Goal: Entertainment & Leisure: Consume media (video, audio)

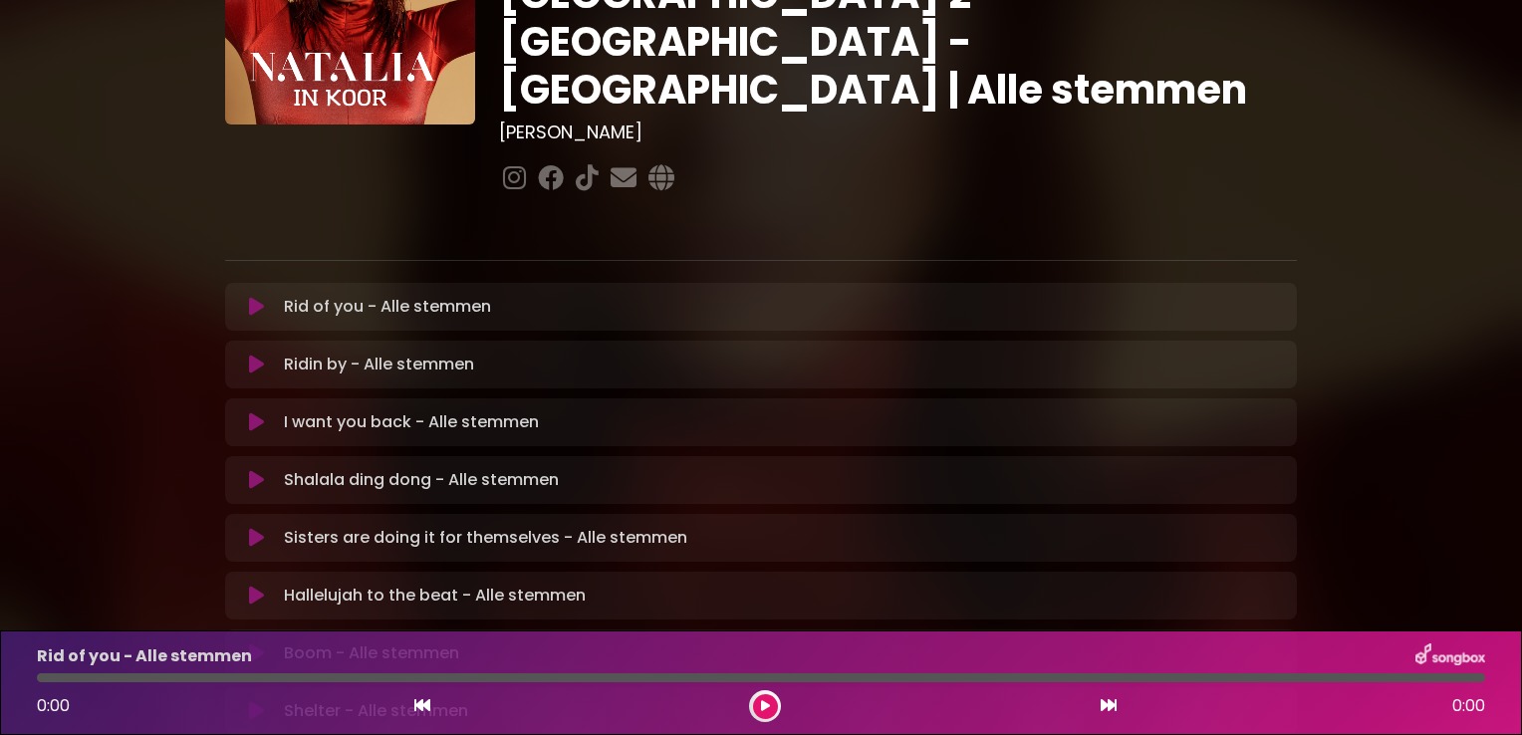
scroll to position [199, 0]
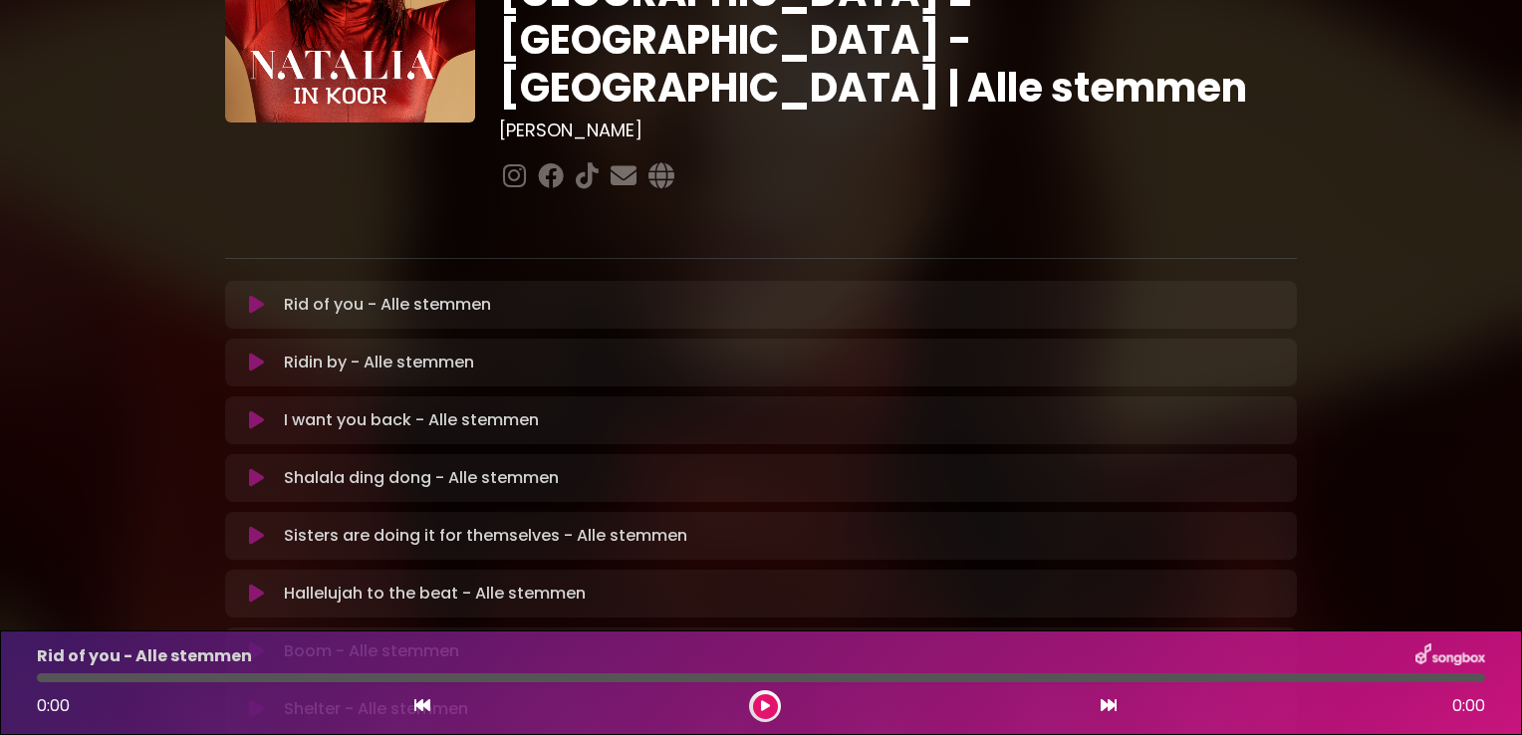
click at [255, 526] on icon at bounding box center [256, 536] width 15 height 20
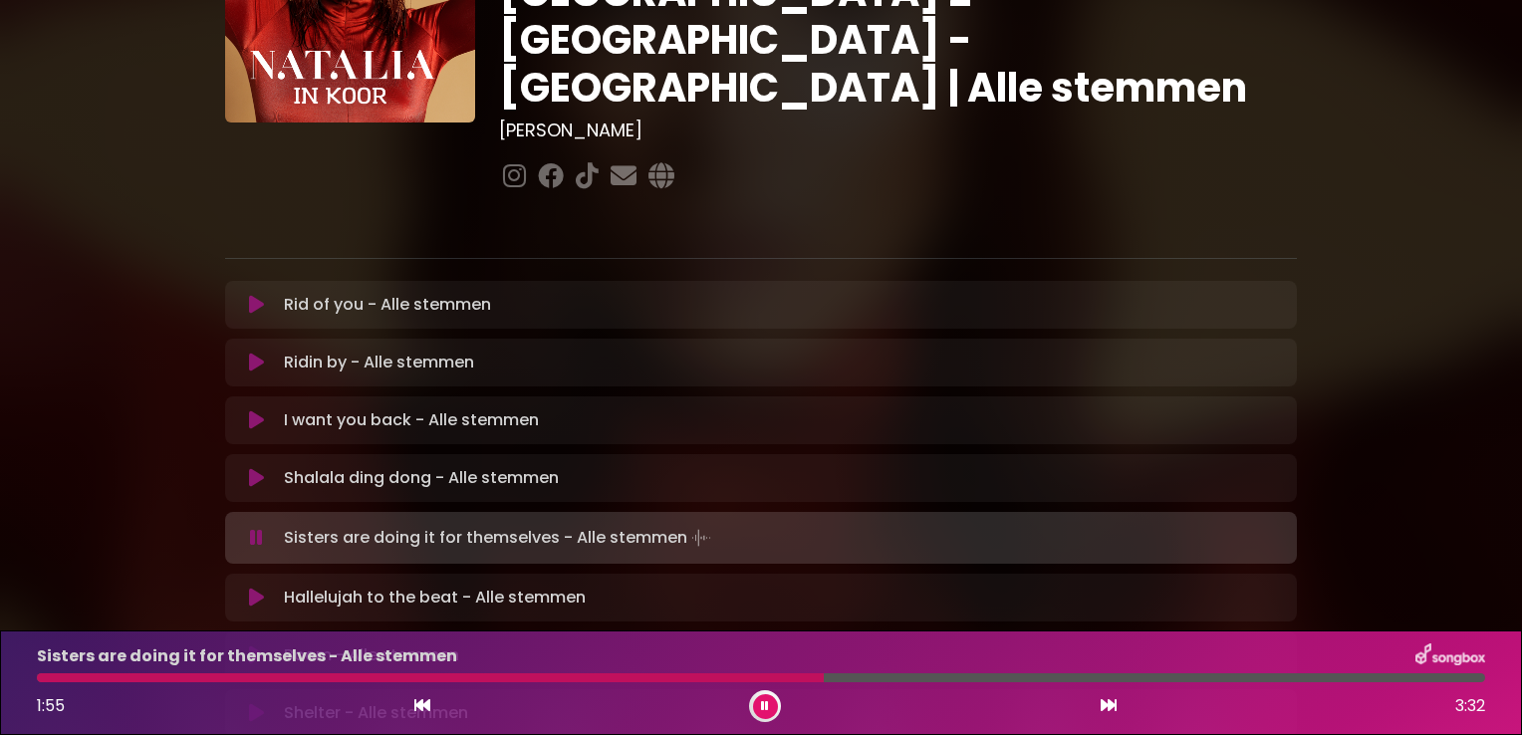
click at [707, 675] on div at bounding box center [430, 677] width 787 height 9
click at [707, 675] on div at bounding box center [413, 677] width 752 height 9
click at [707, 675] on div at bounding box center [386, 677] width 699 height 9
click at [707, 673] on div at bounding box center [412, 677] width 751 height 9
click at [707, 673] on div at bounding box center [415, 677] width 757 height 9
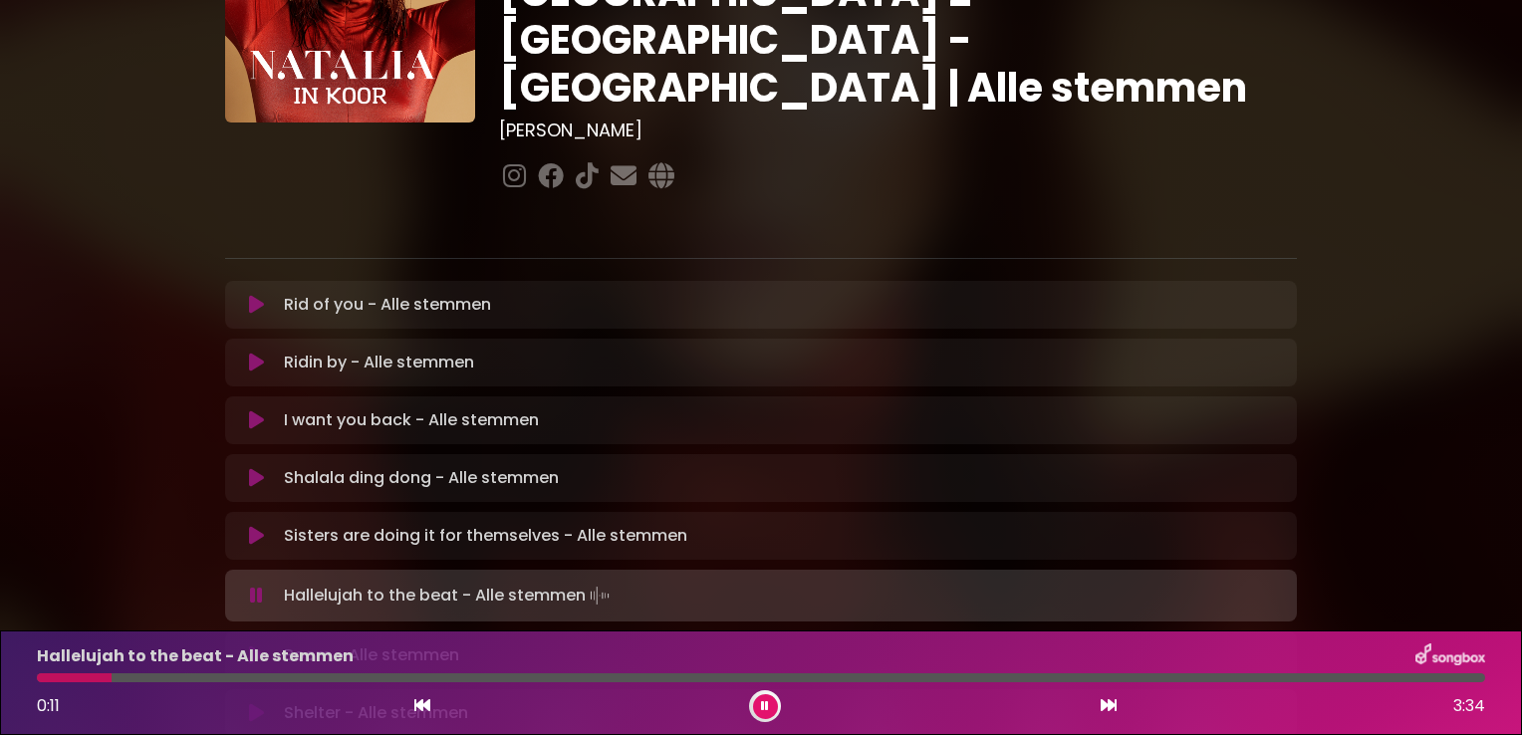
click at [765, 707] on icon at bounding box center [765, 706] width 8 height 12
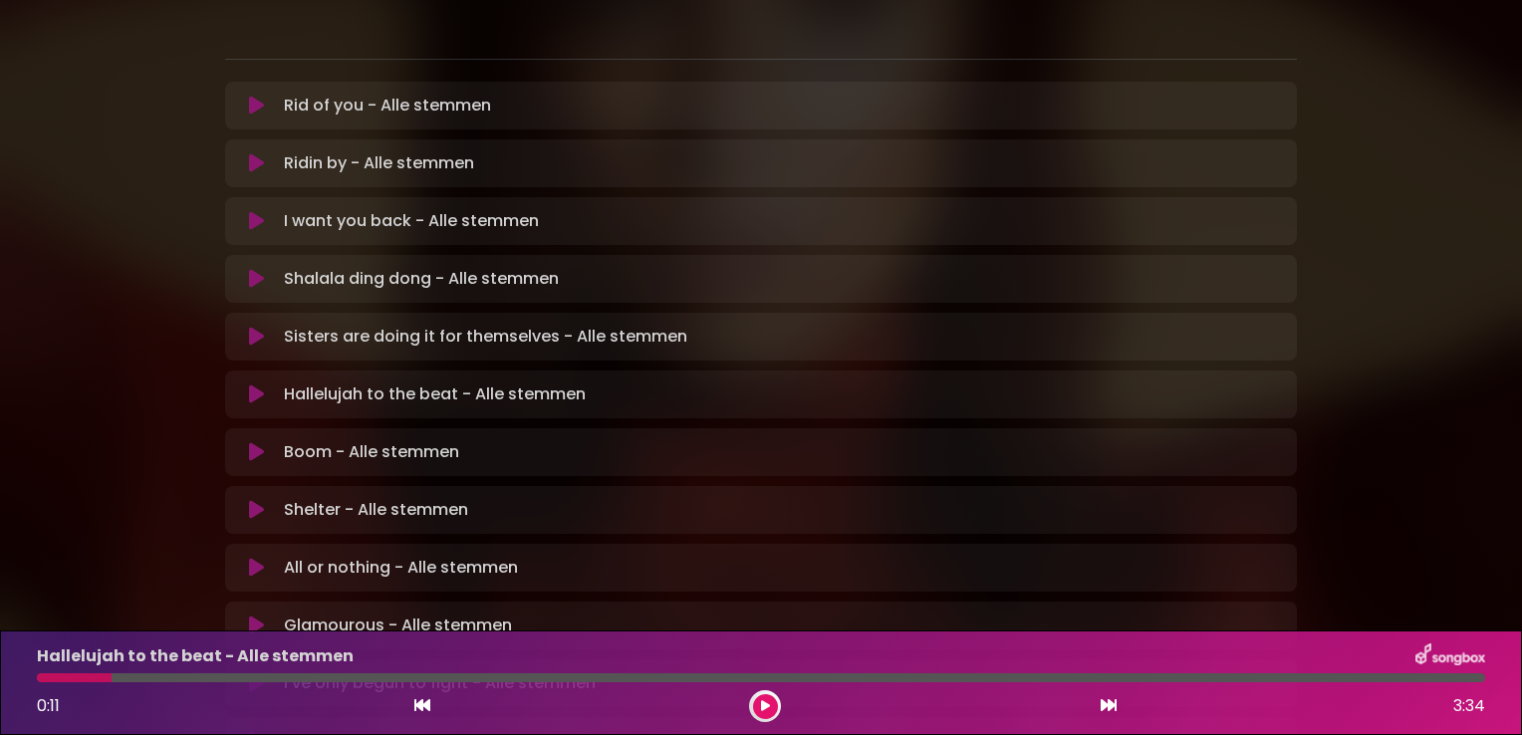
scroll to position [498, 0]
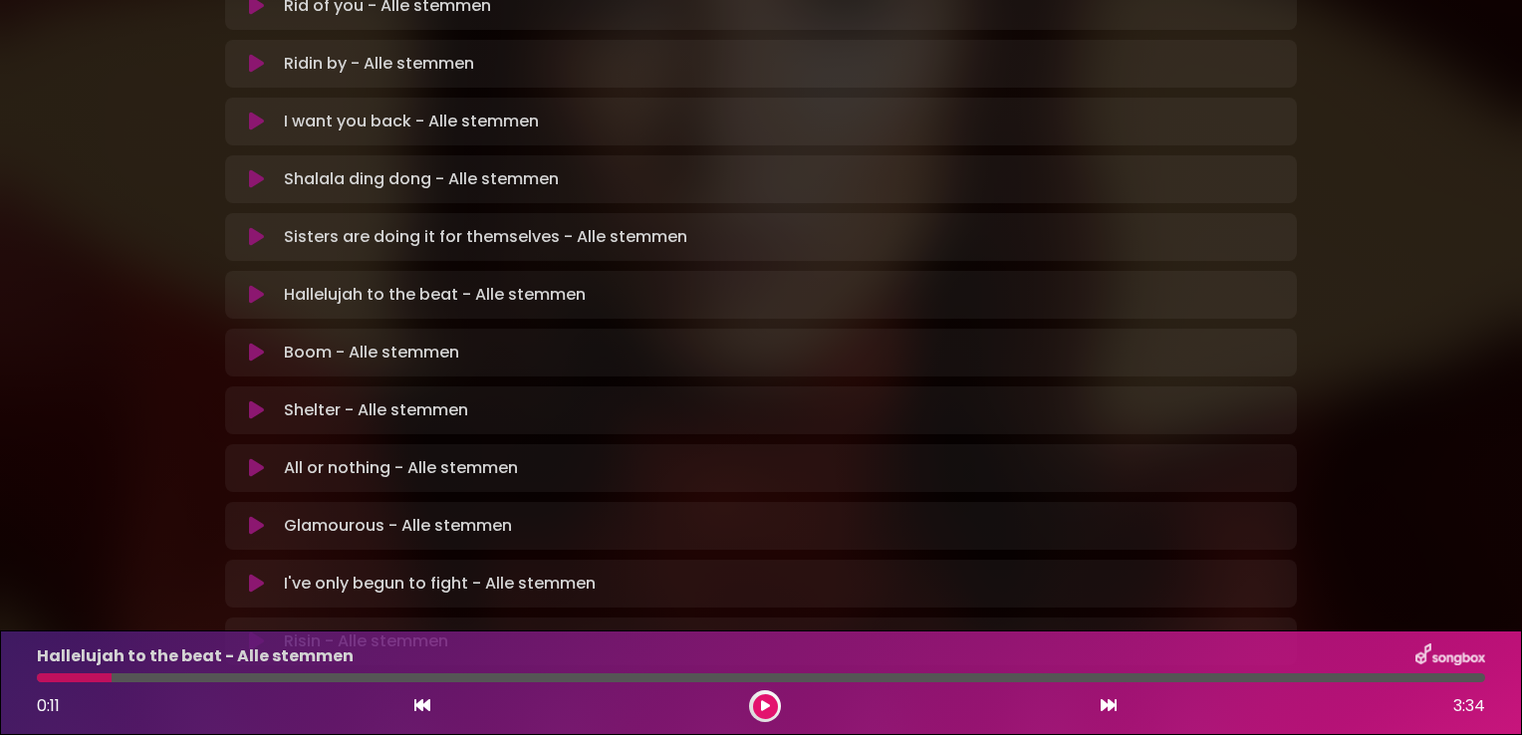
click at [249, 458] on icon at bounding box center [256, 468] width 15 height 20
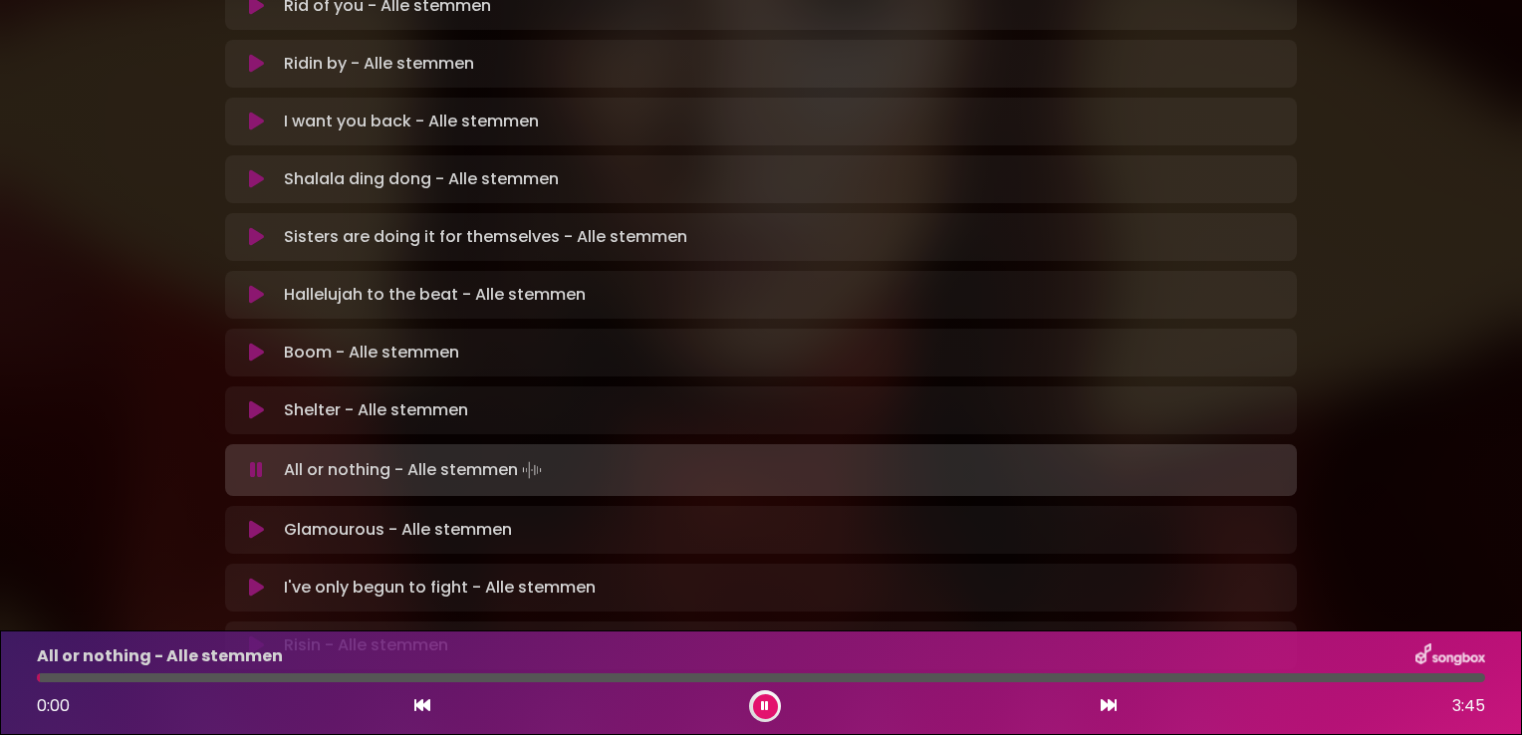
click at [764, 704] on icon at bounding box center [765, 706] width 8 height 12
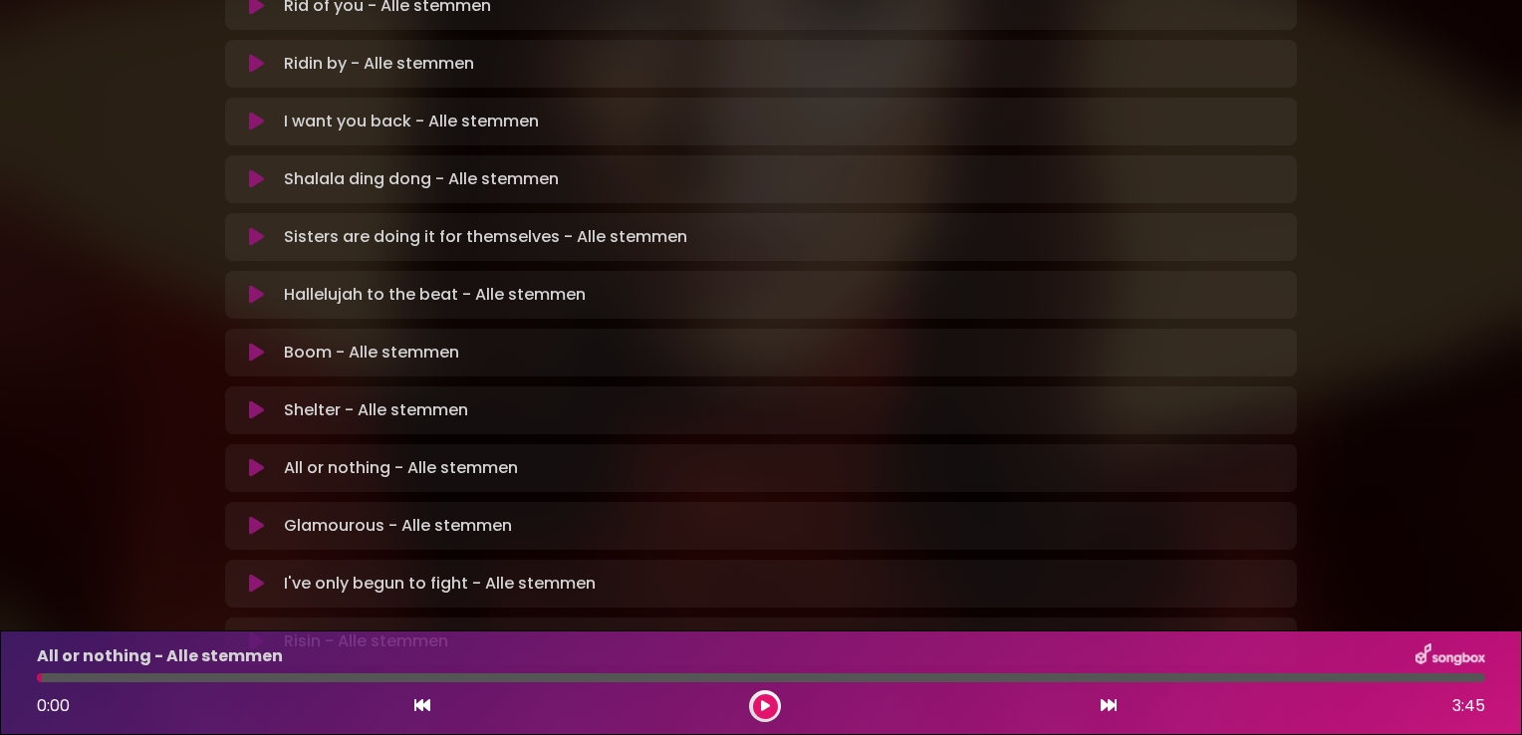
click at [255, 458] on icon at bounding box center [256, 468] width 15 height 20
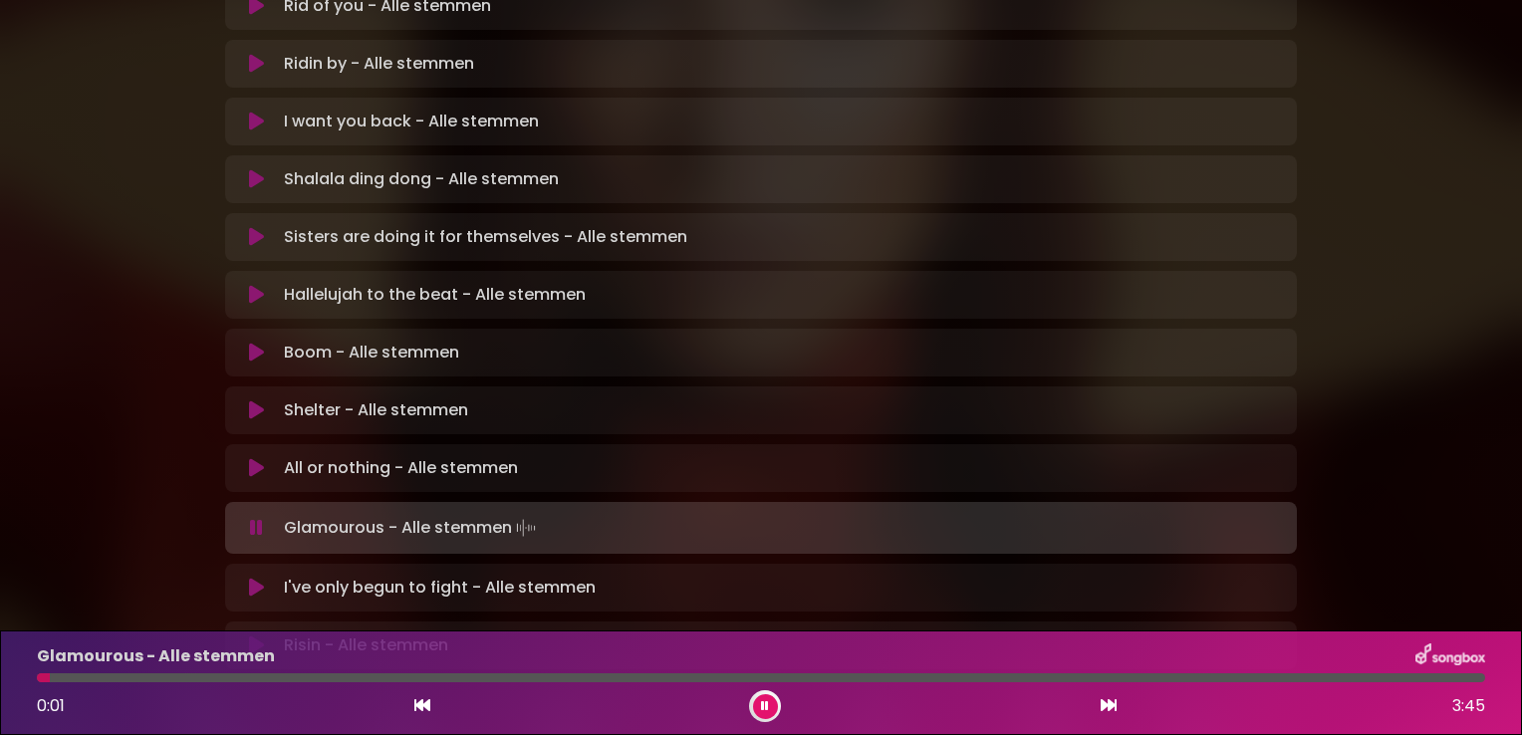
drag, startPoint x: 764, startPoint y: 703, endPoint x: 766, endPoint y: 727, distance: 24.0
click at [766, 726] on div "Glamourous - Alle stemmen 0:01 3:45" at bounding box center [761, 682] width 1522 height 105
click at [763, 703] on icon at bounding box center [765, 706] width 8 height 12
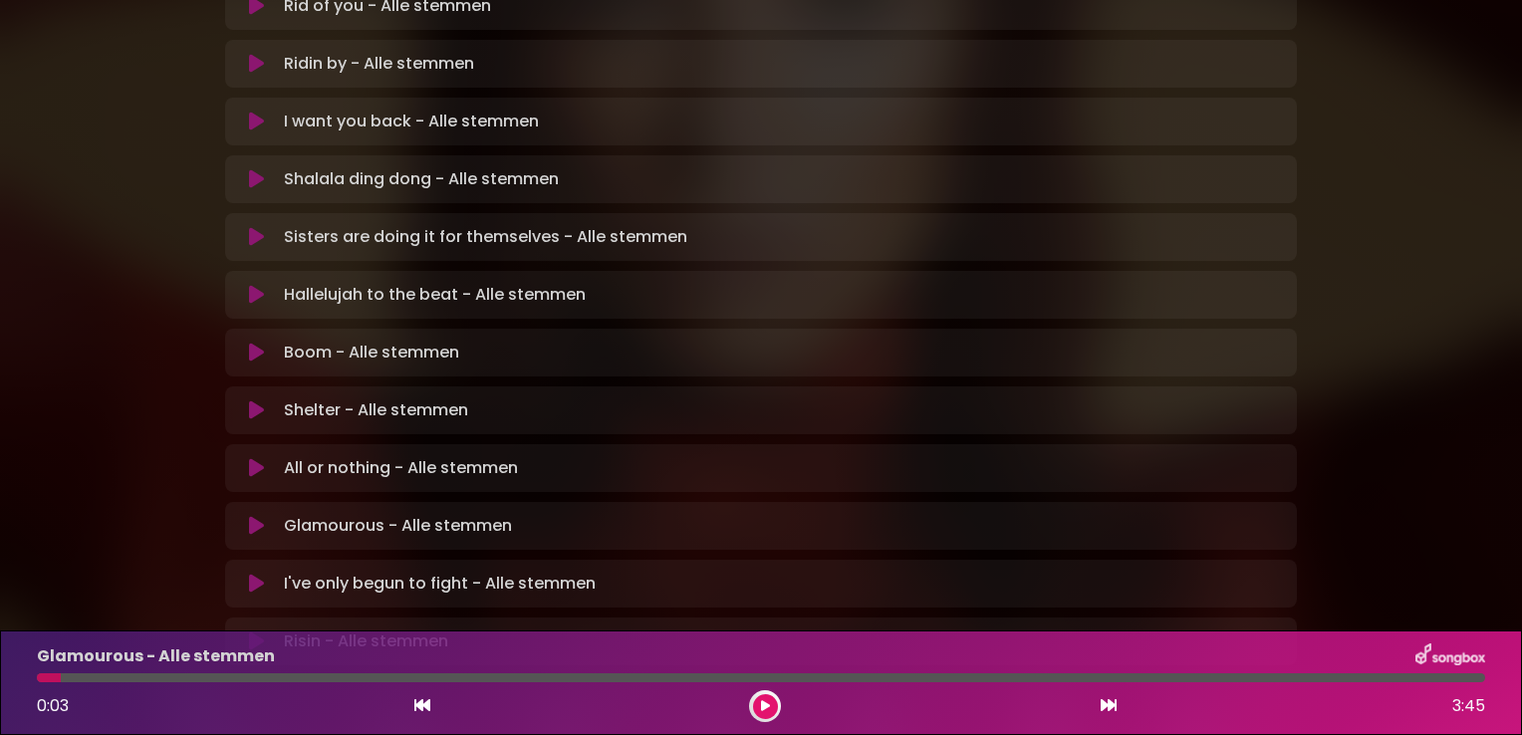
click at [768, 709] on icon at bounding box center [765, 706] width 9 height 12
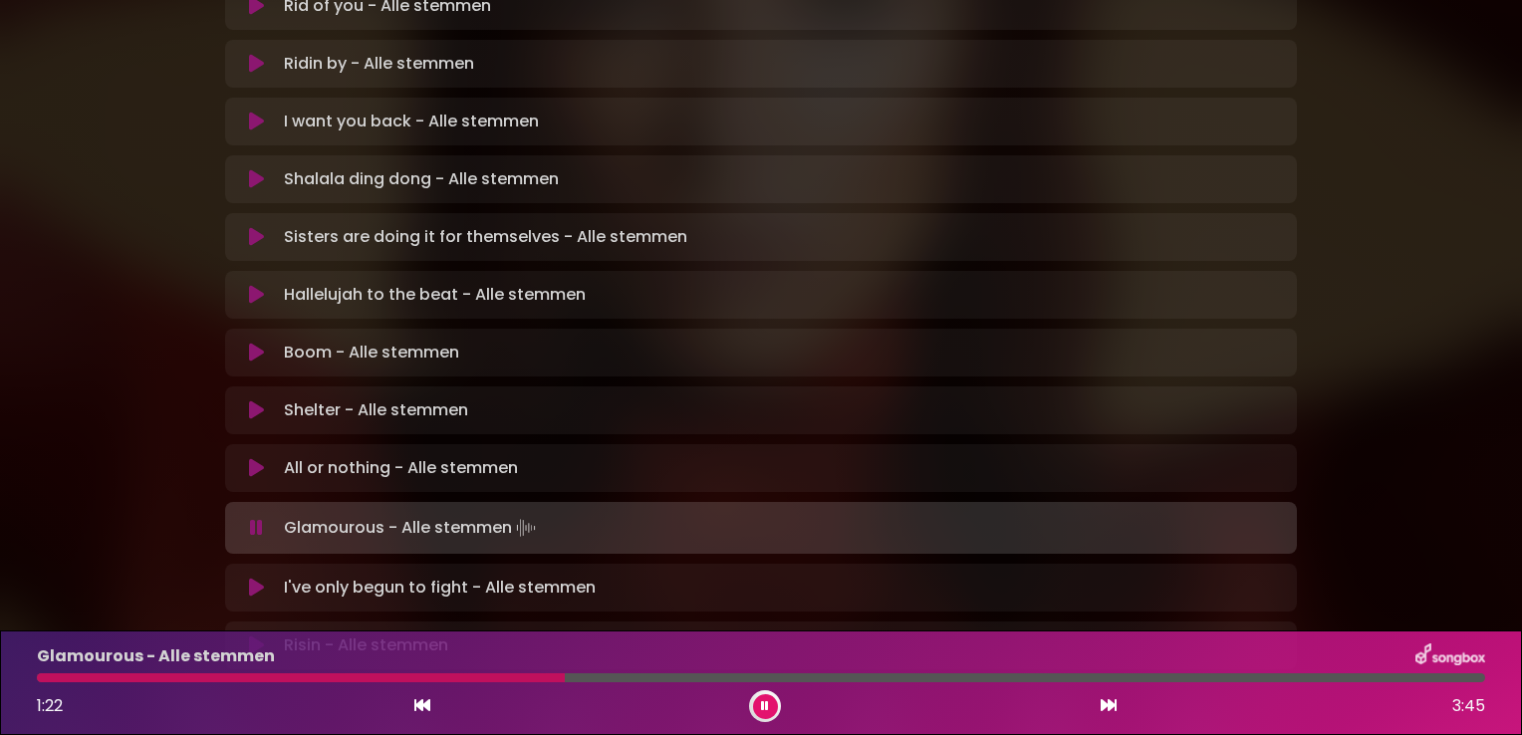
click at [442, 675] on div at bounding box center [301, 677] width 528 height 9
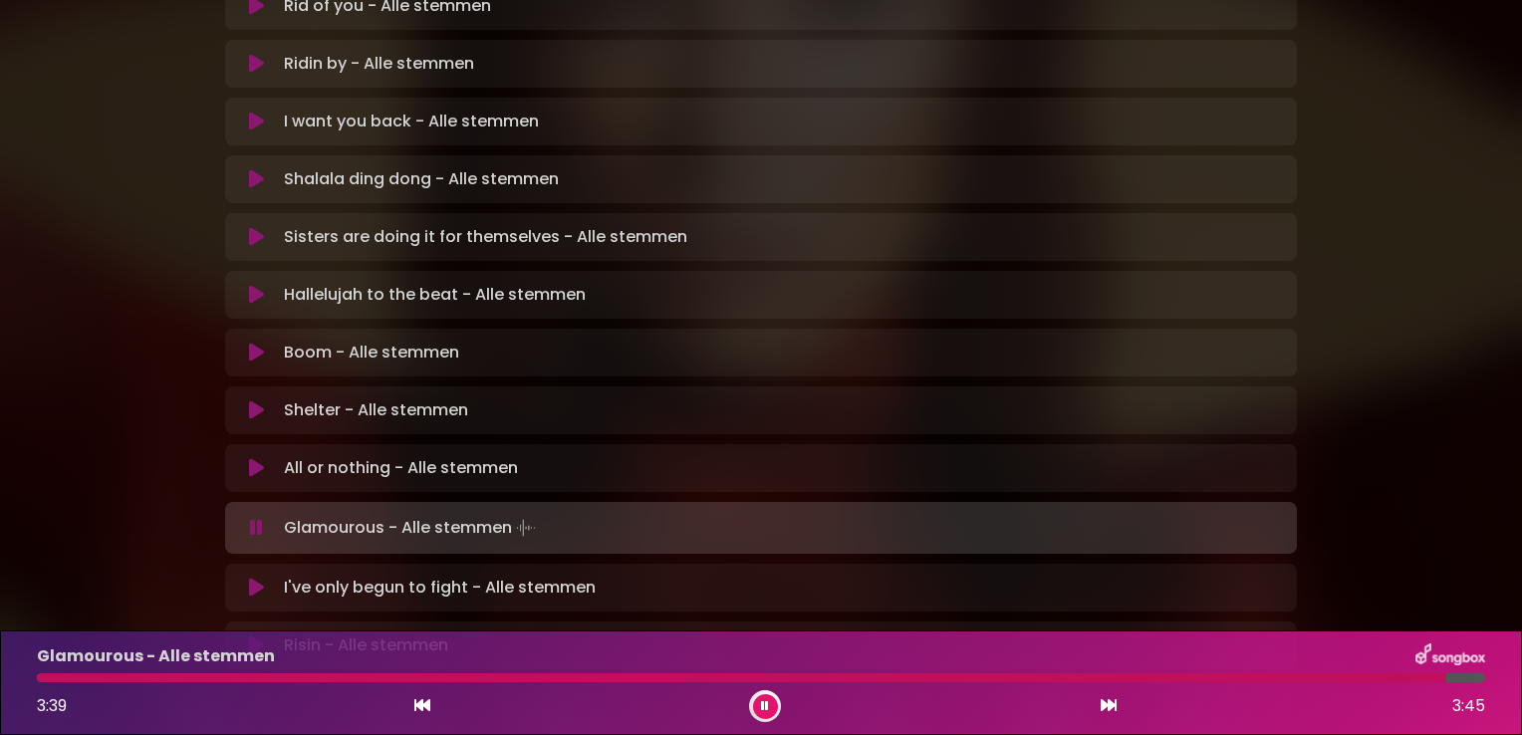
click at [765, 708] on icon at bounding box center [765, 706] width 8 height 12
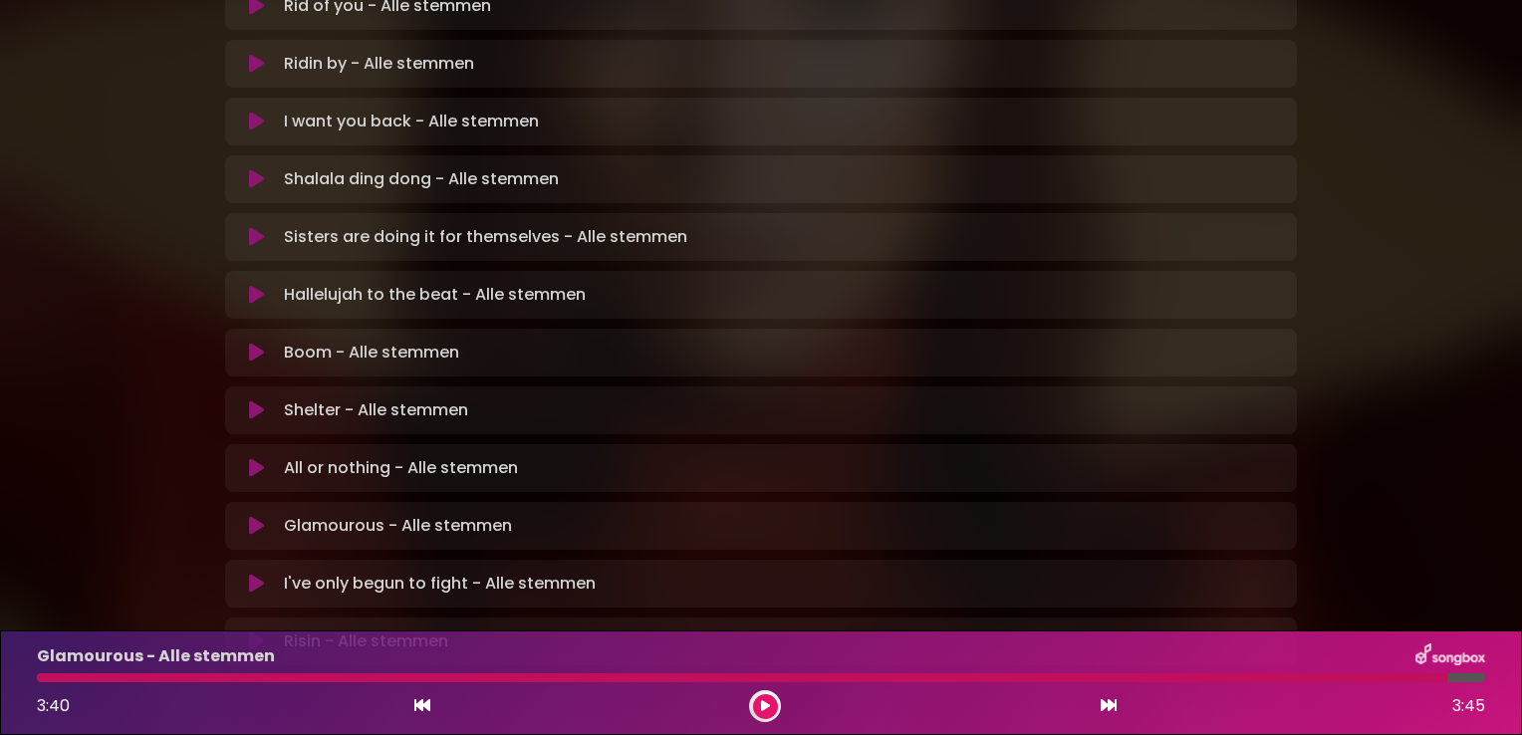
click at [251, 574] on icon at bounding box center [256, 584] width 15 height 20
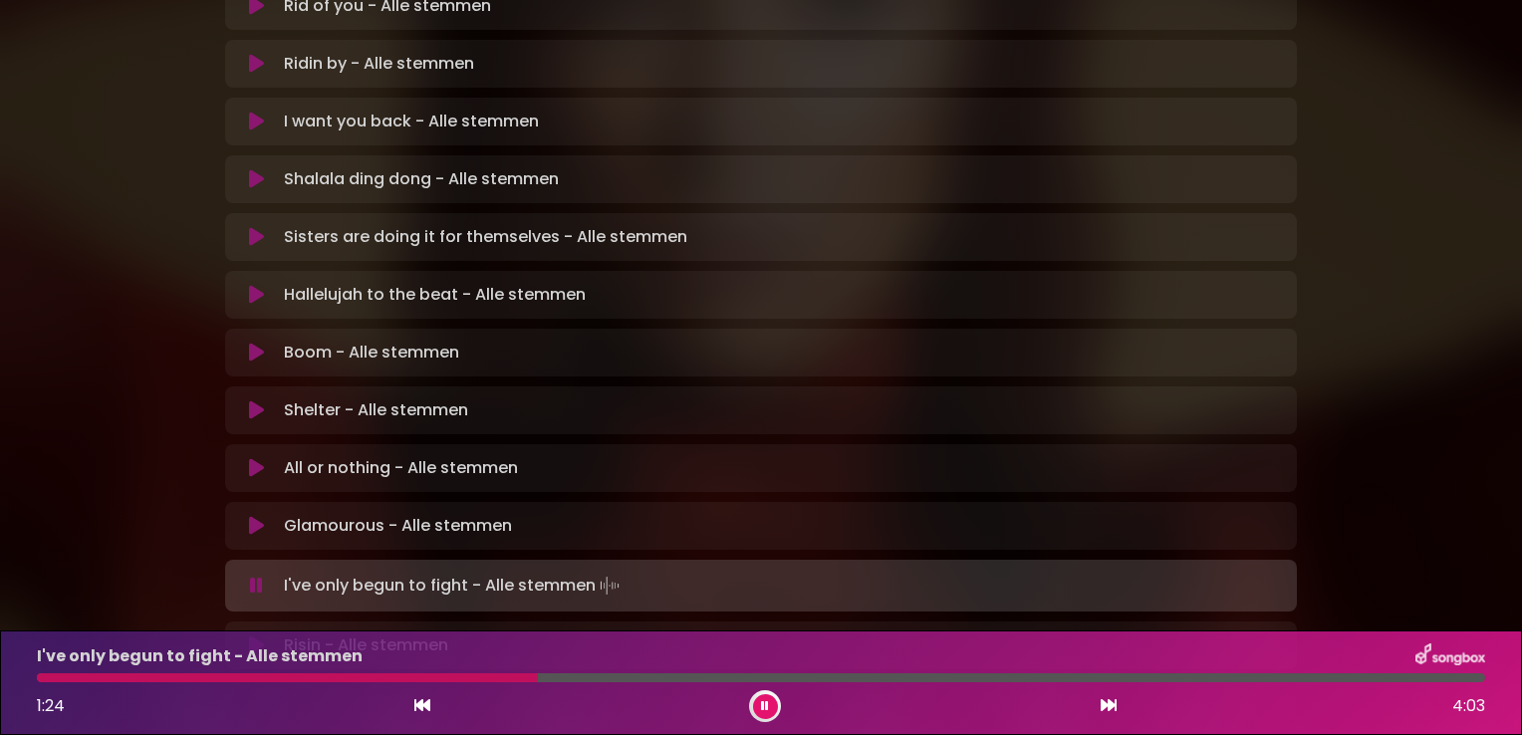
click at [437, 673] on div at bounding box center [287, 677] width 501 height 9
click at [452, 680] on div at bounding box center [273, 677] width 473 height 9
click at [533, 675] on div at bounding box center [761, 677] width 1448 height 9
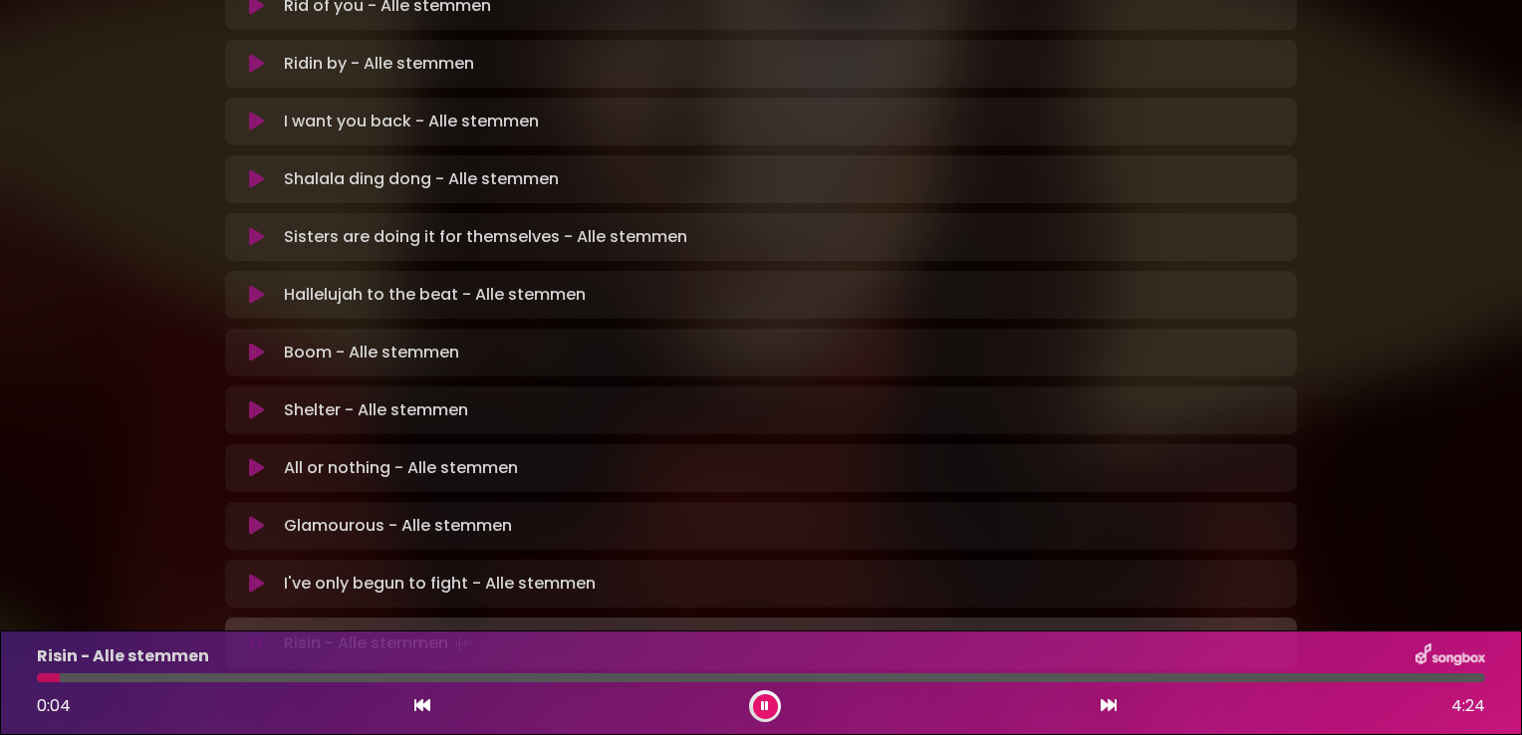
click at [252, 633] on icon at bounding box center [256, 643] width 13 height 20
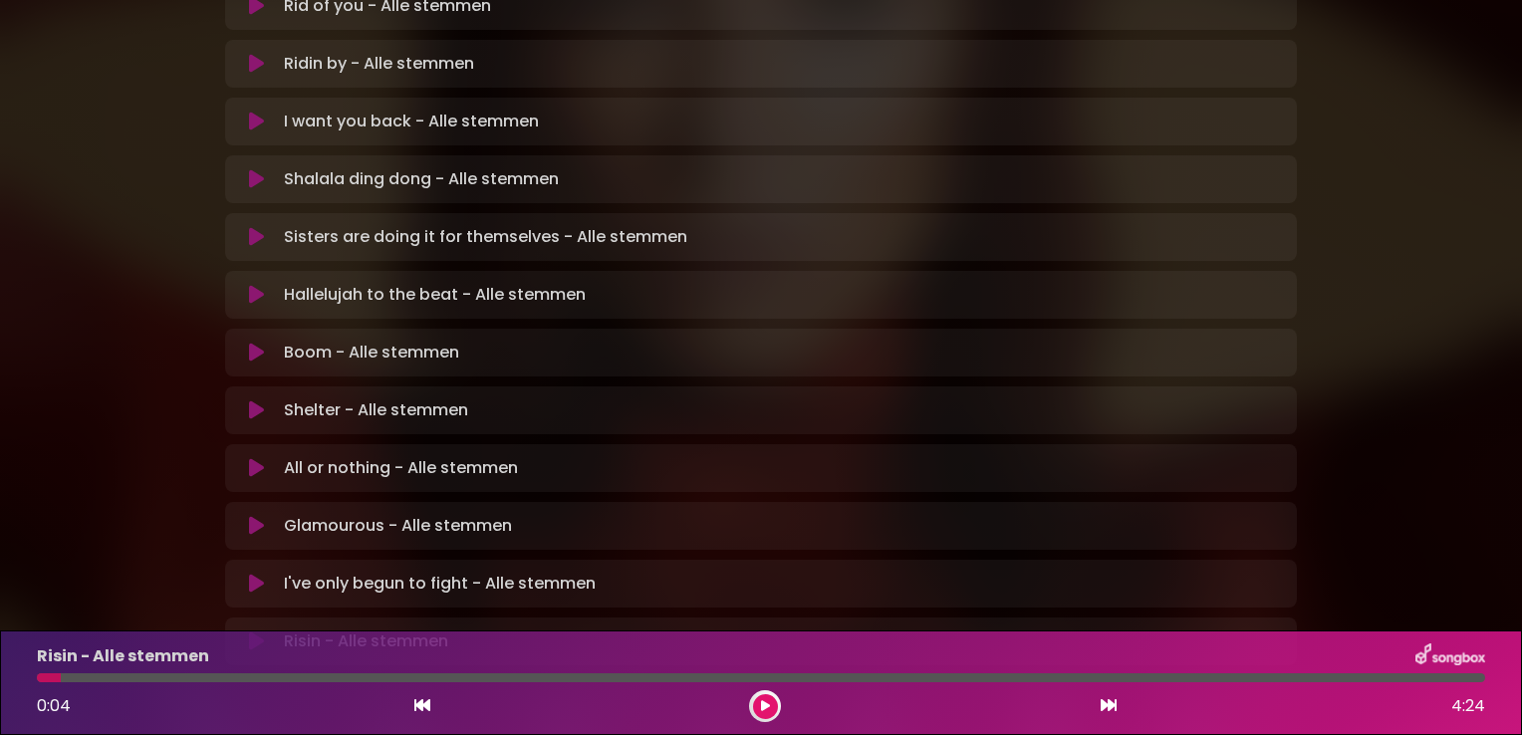
click at [257, 631] on icon at bounding box center [256, 641] width 15 height 20
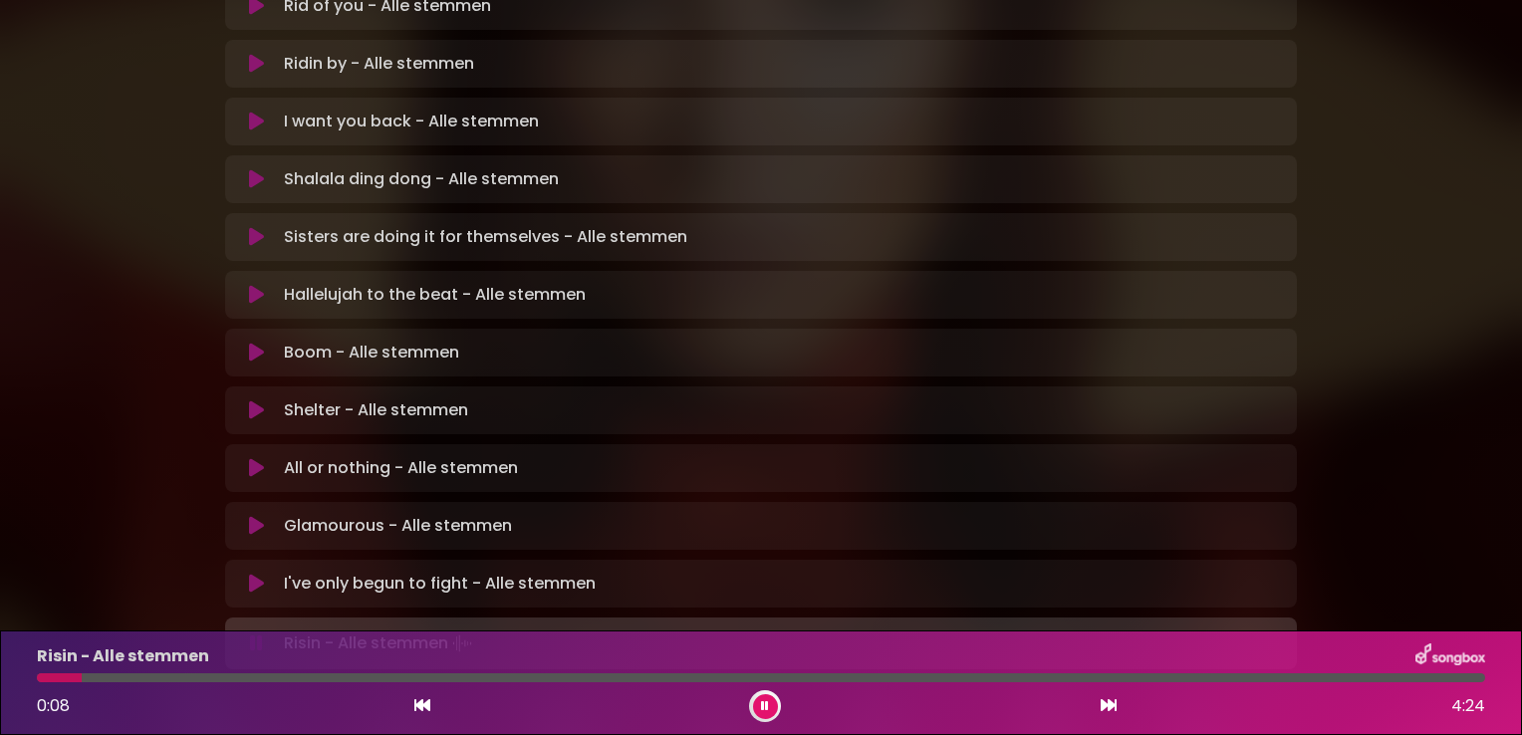
click at [343, 678] on div at bounding box center [761, 677] width 1448 height 9
click at [772, 706] on button at bounding box center [765, 706] width 25 height 25
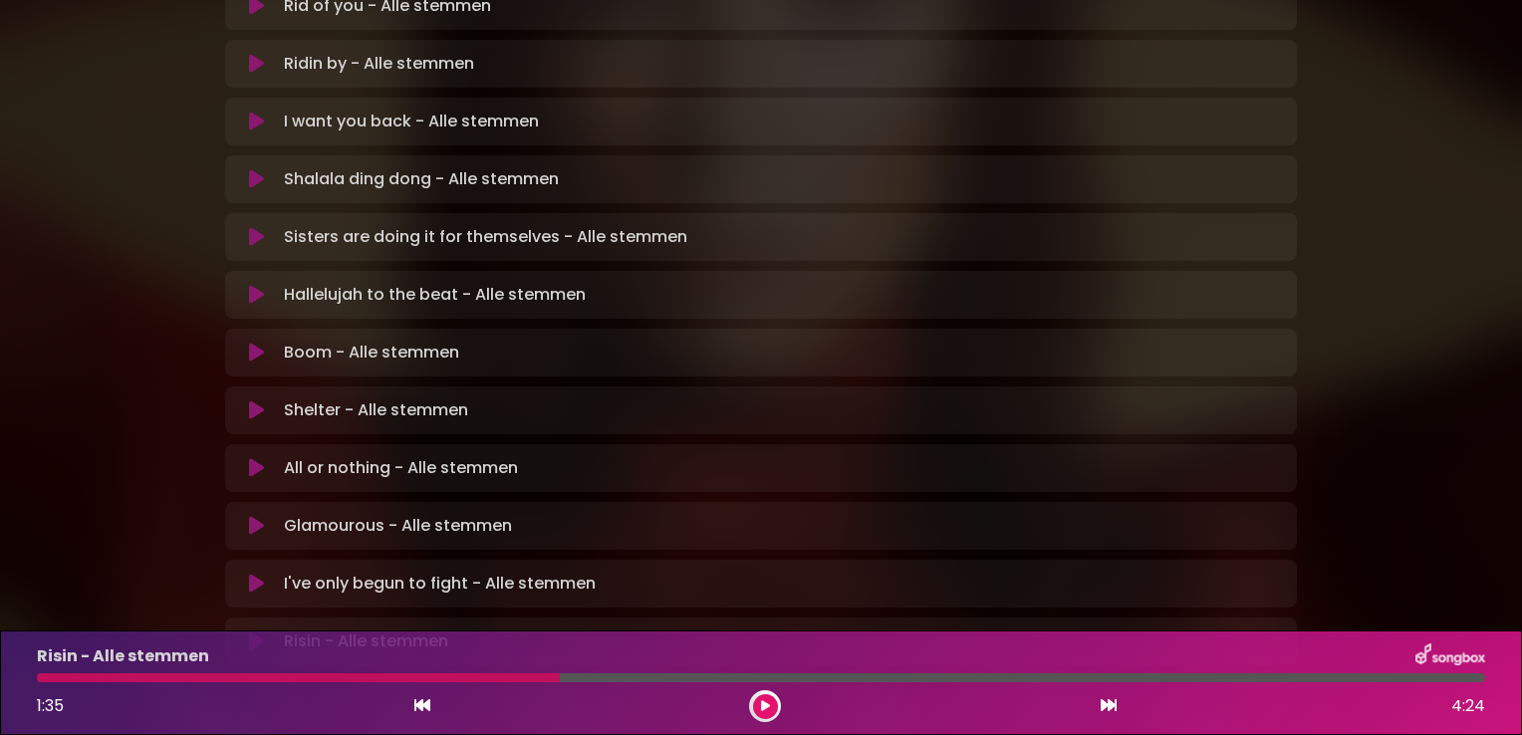
click at [406, 679] on div at bounding box center [298, 677] width 523 height 9
click at [406, 678] on div at bounding box center [298, 677] width 523 height 9
drag, startPoint x: 760, startPoint y: 700, endPoint x: 716, endPoint y: 702, distance: 43.9
click at [761, 700] on icon at bounding box center [765, 706] width 9 height 12
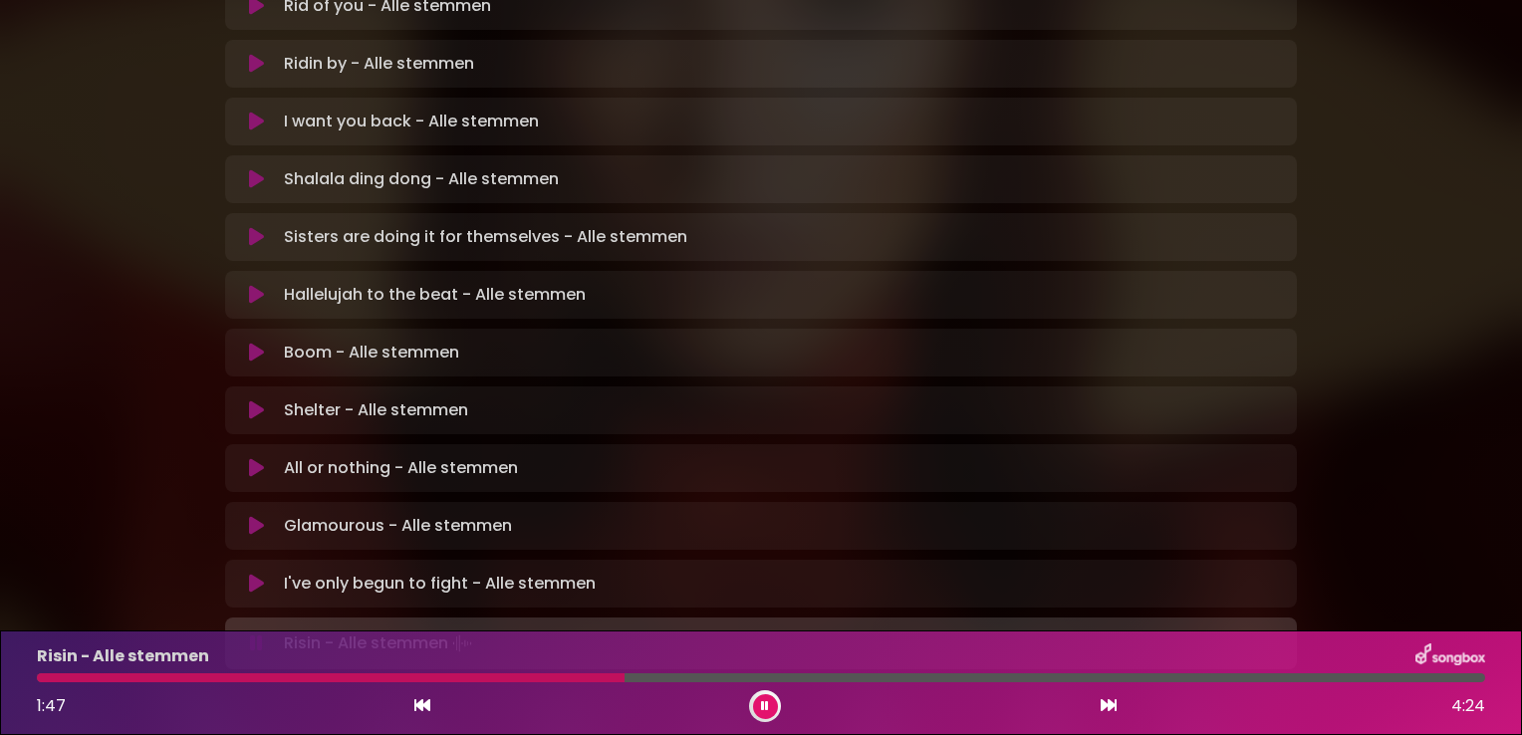
click at [623, 680] on div at bounding box center [331, 677] width 588 height 9
click at [647, 680] on div at bounding box center [761, 677] width 1448 height 9
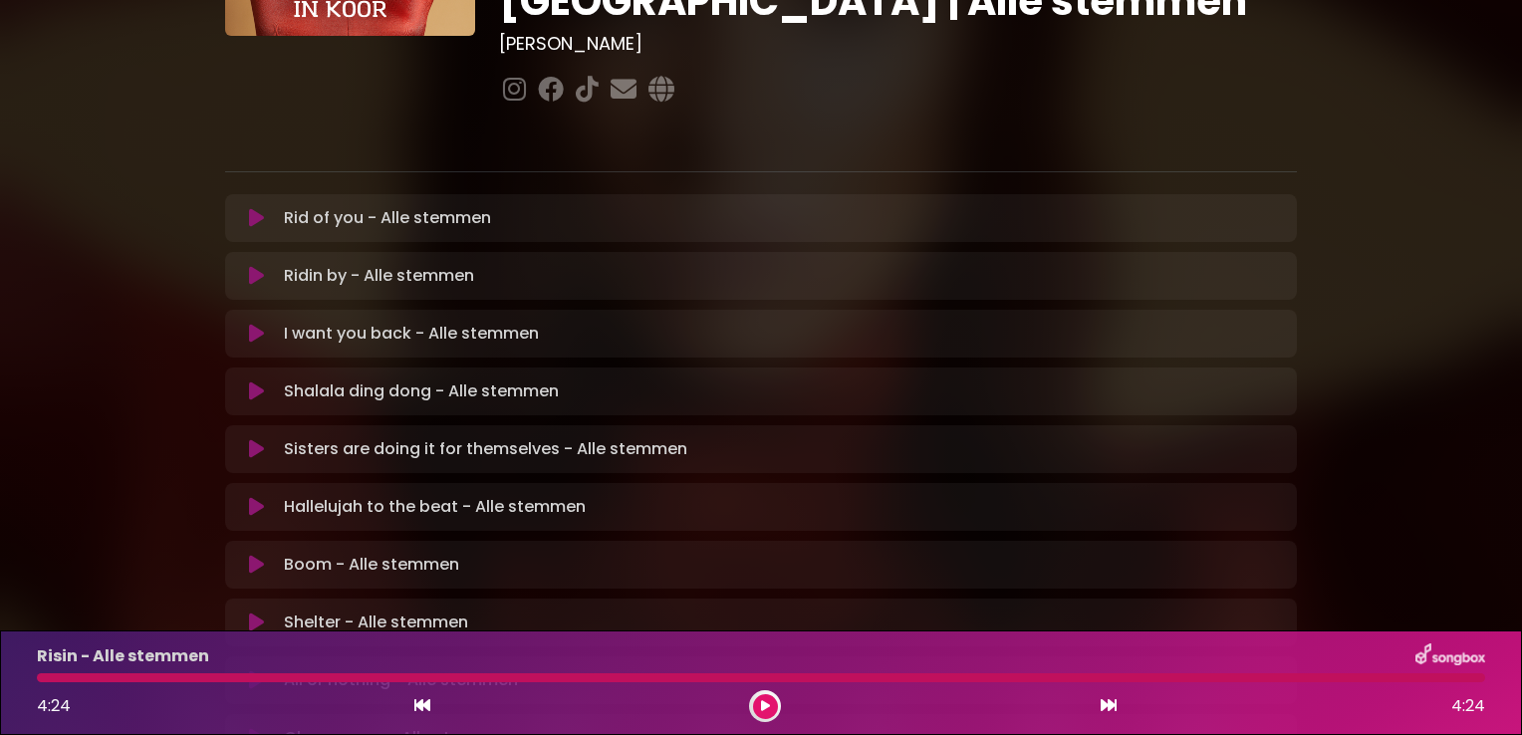
scroll to position [299, 0]
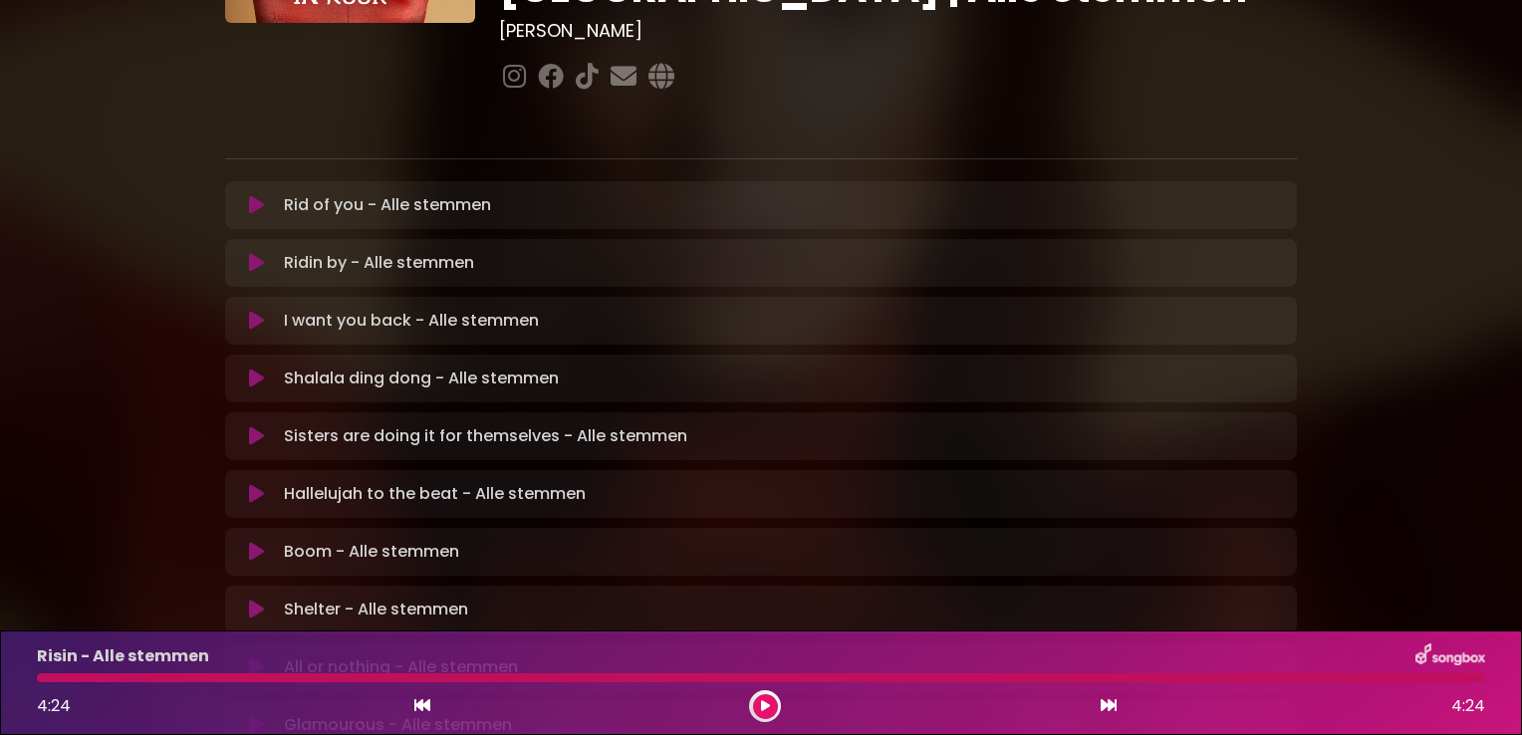
click at [251, 426] on icon at bounding box center [256, 436] width 15 height 20
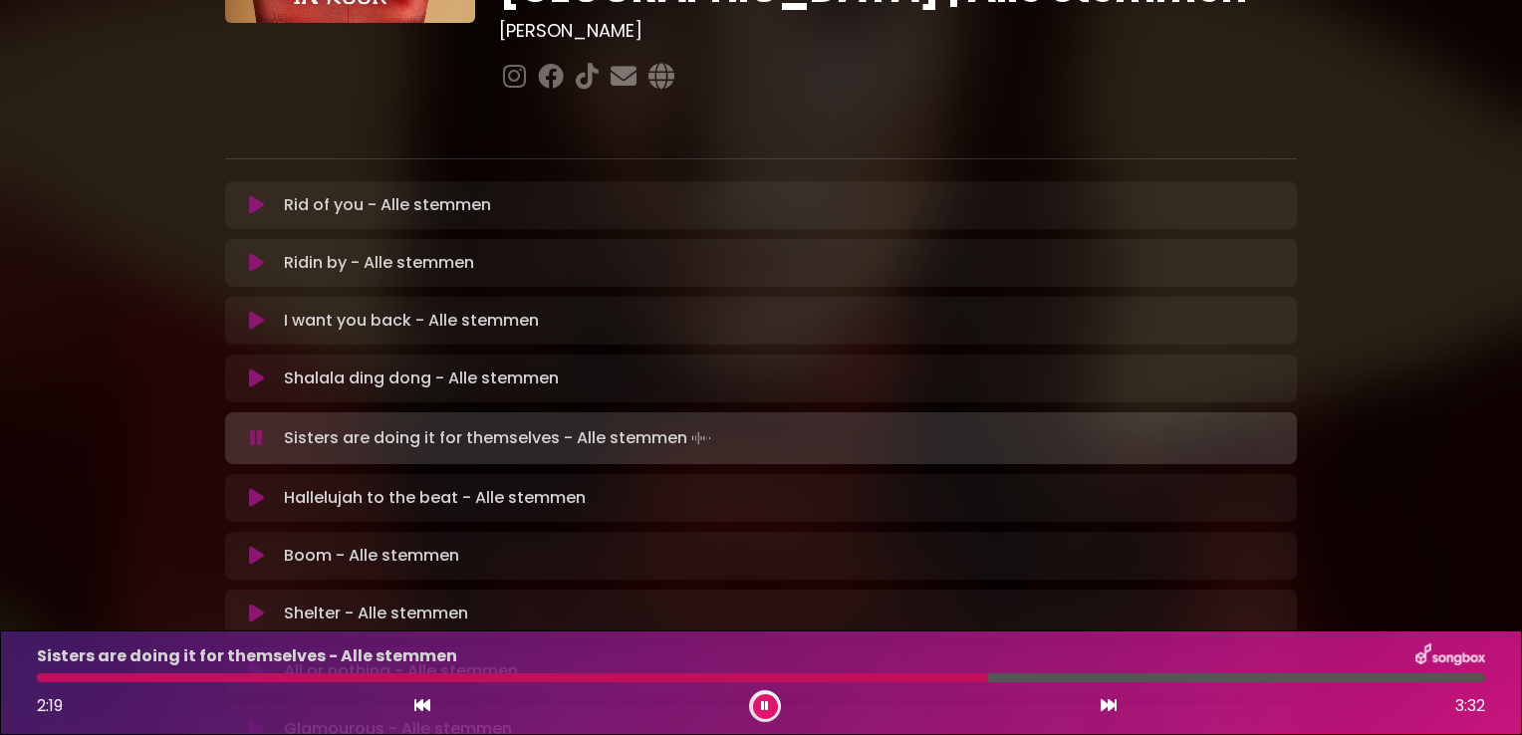
click at [988, 677] on div at bounding box center [761, 677] width 1448 height 9
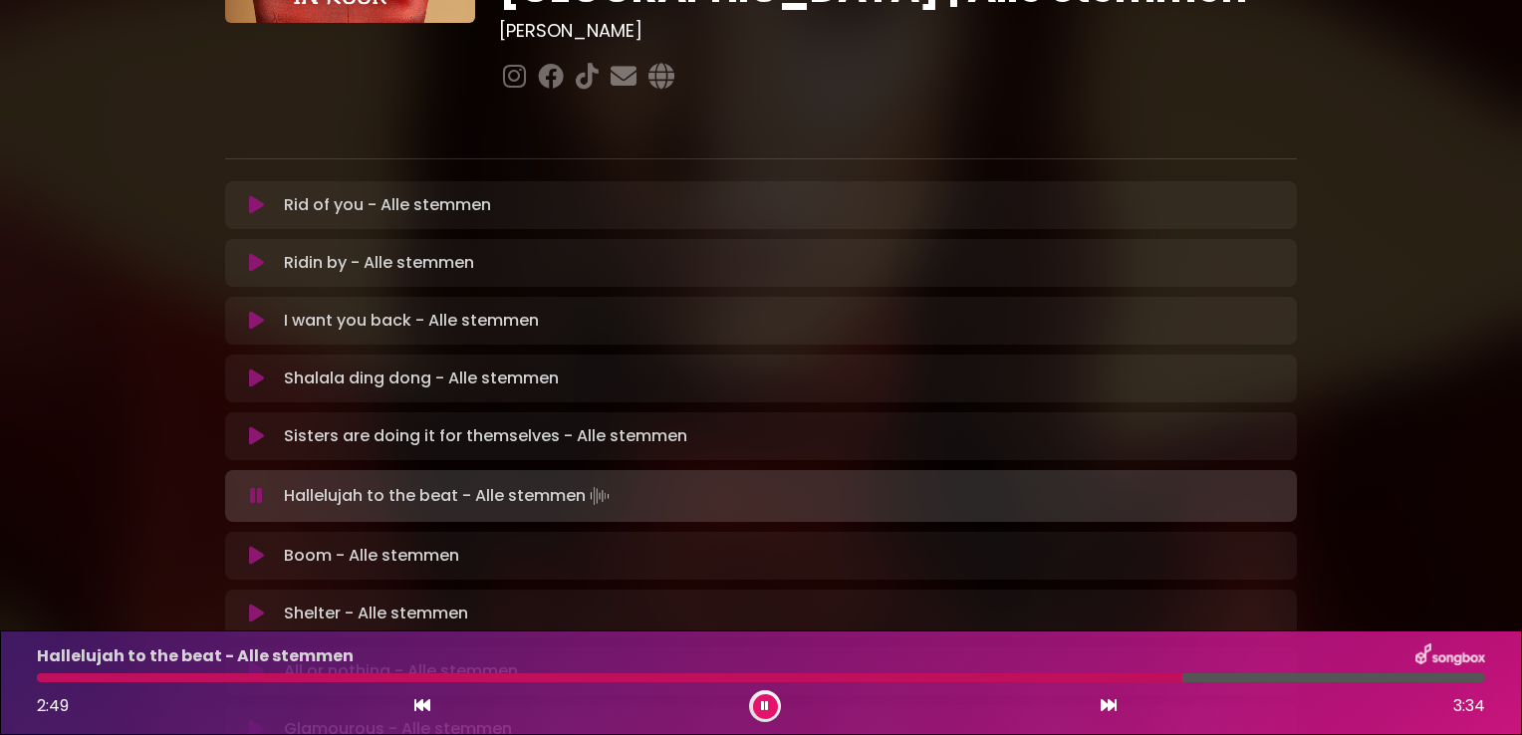
click at [1182, 679] on div at bounding box center [761, 677] width 1448 height 9
click at [420, 707] on icon at bounding box center [422, 705] width 16 height 16
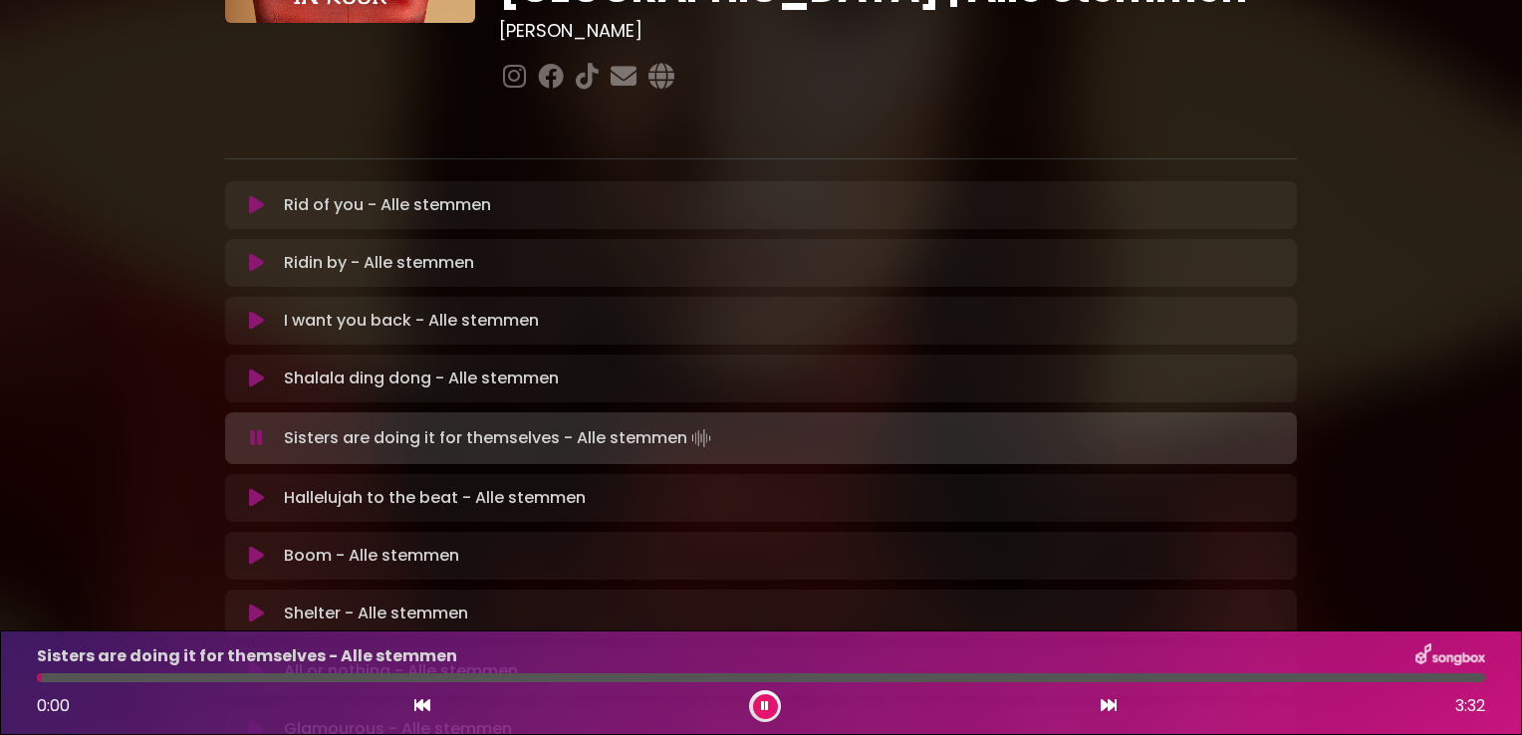
click at [1186, 678] on div at bounding box center [761, 677] width 1448 height 9
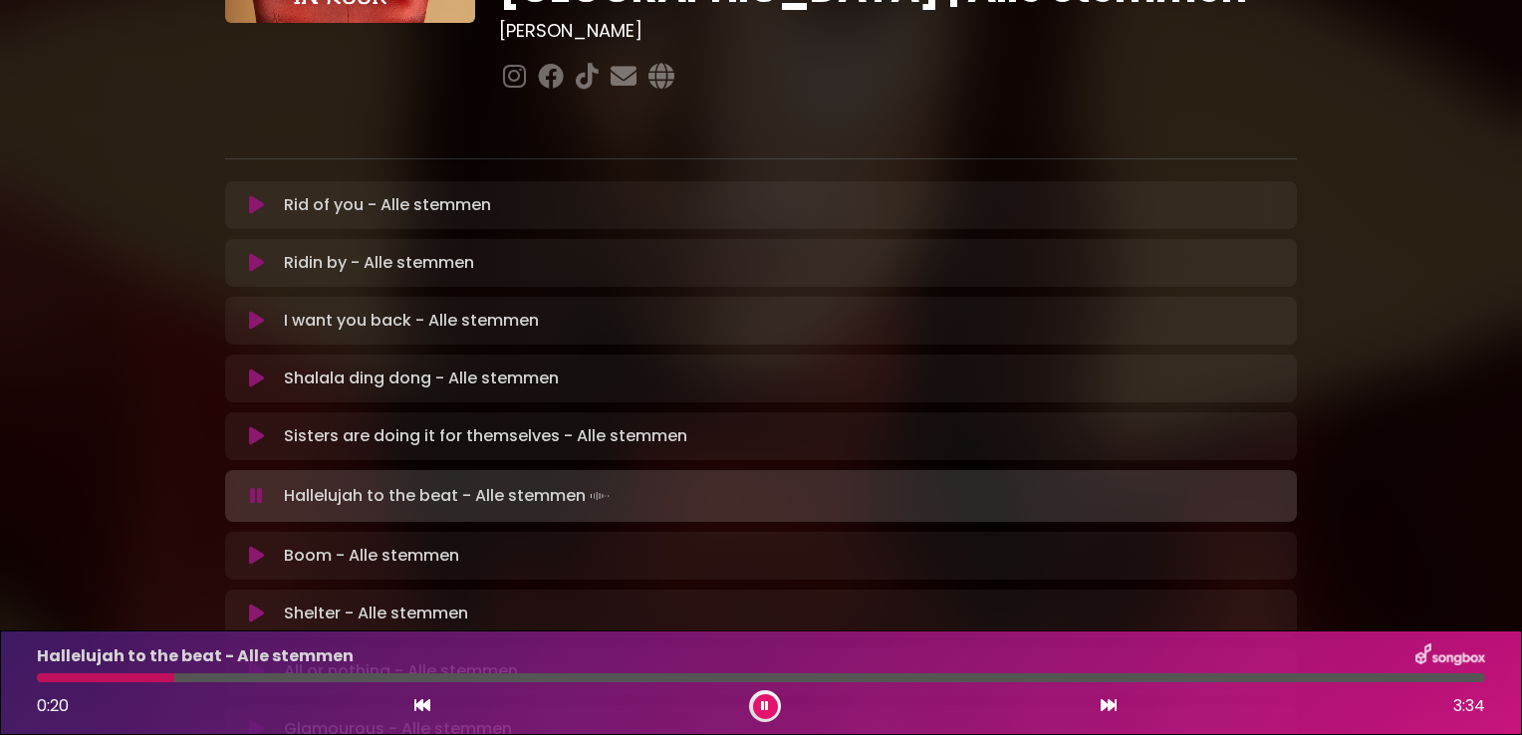
click at [51, 677] on div at bounding box center [105, 677] width 137 height 9
click at [35, 678] on div at bounding box center [761, 677] width 1472 height 9
click at [40, 679] on div at bounding box center [761, 677] width 1448 height 9
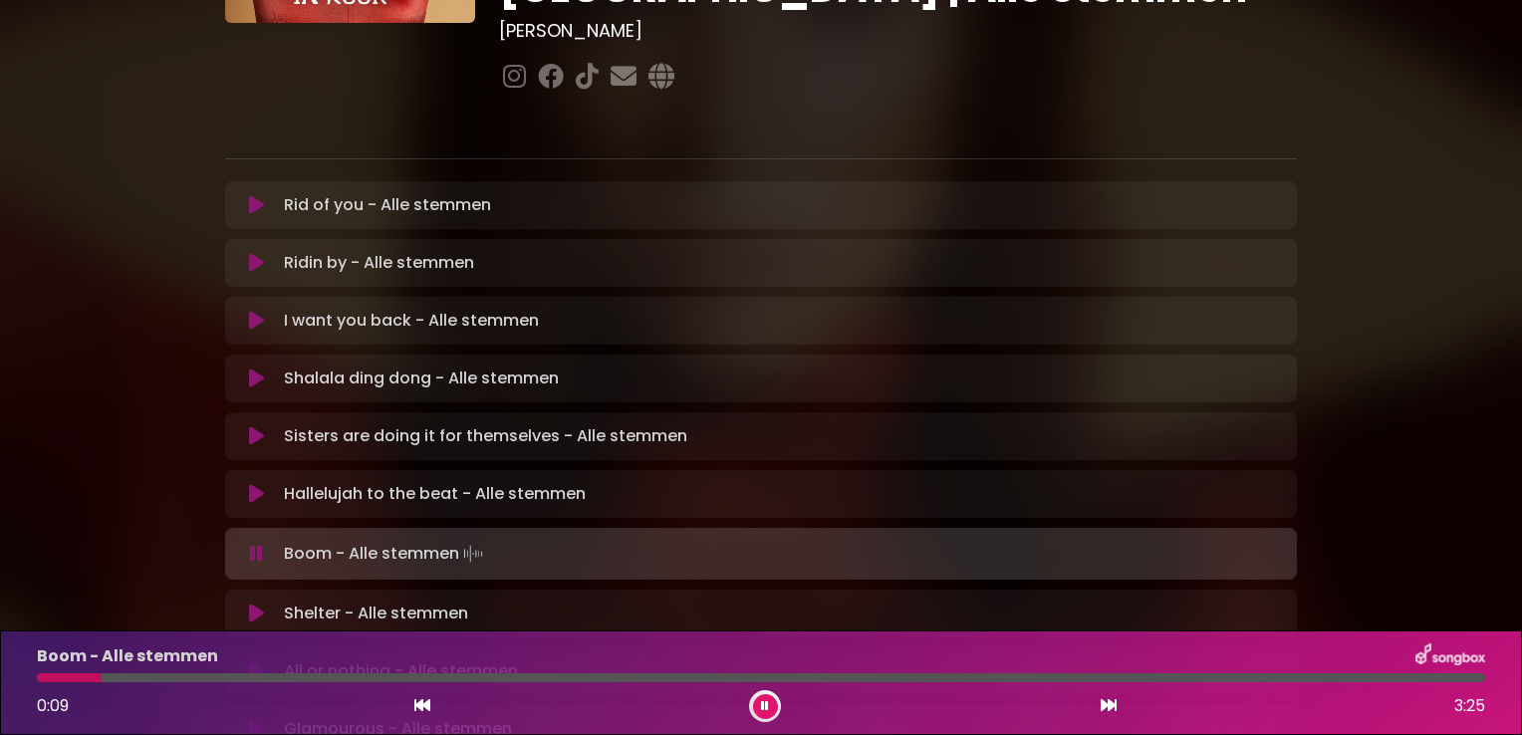
click at [247, 603] on button at bounding box center [256, 613] width 39 height 20
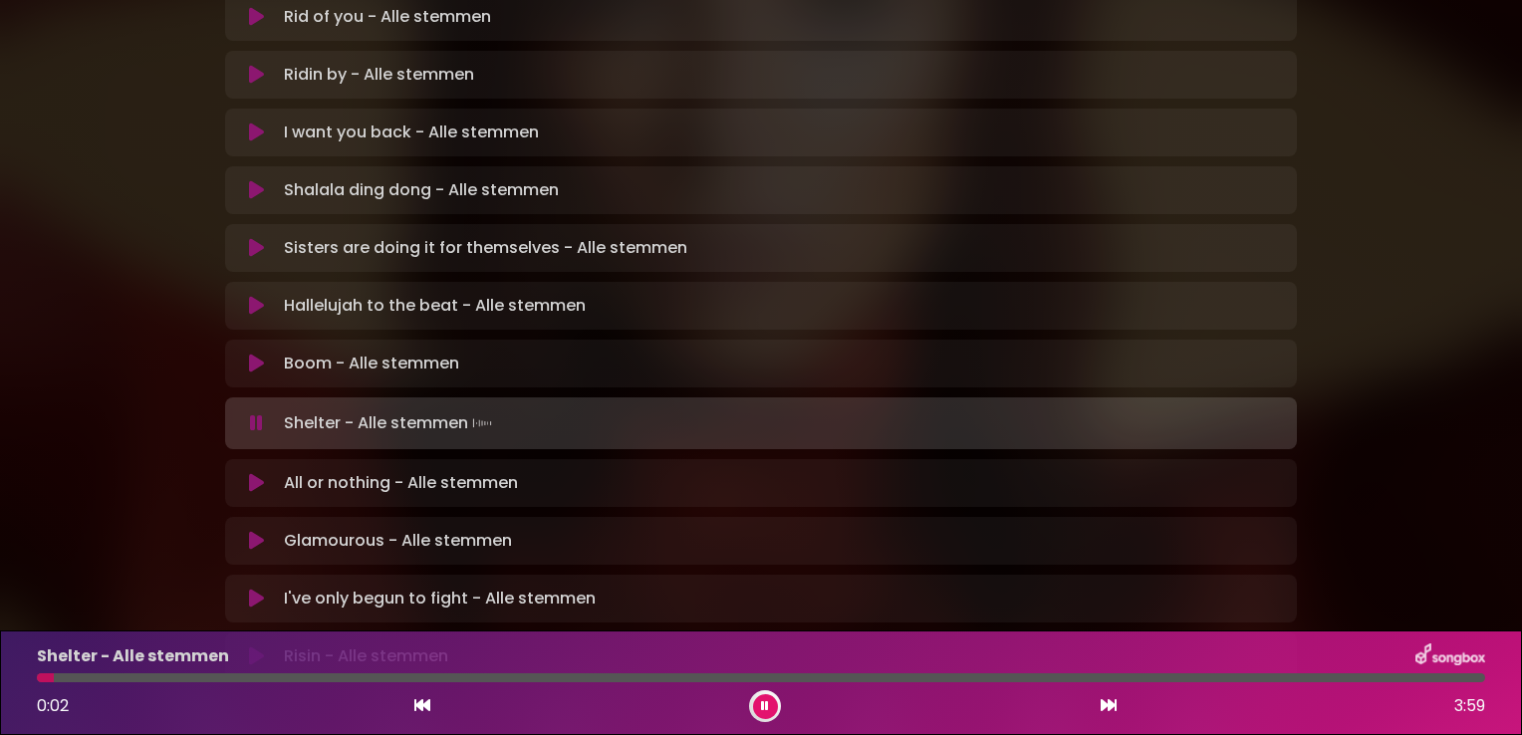
scroll to position [498, 0]
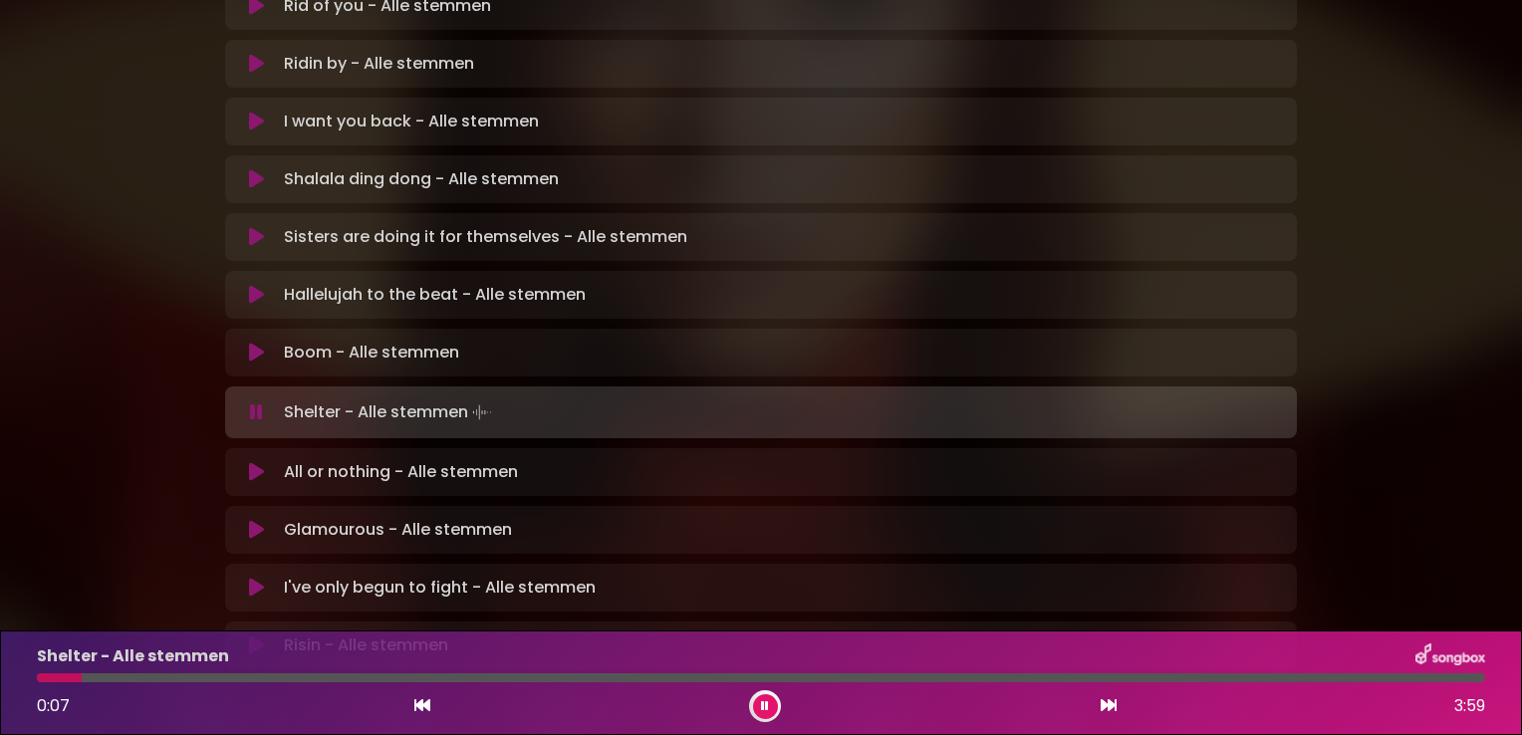
click at [257, 462] on icon at bounding box center [256, 472] width 15 height 20
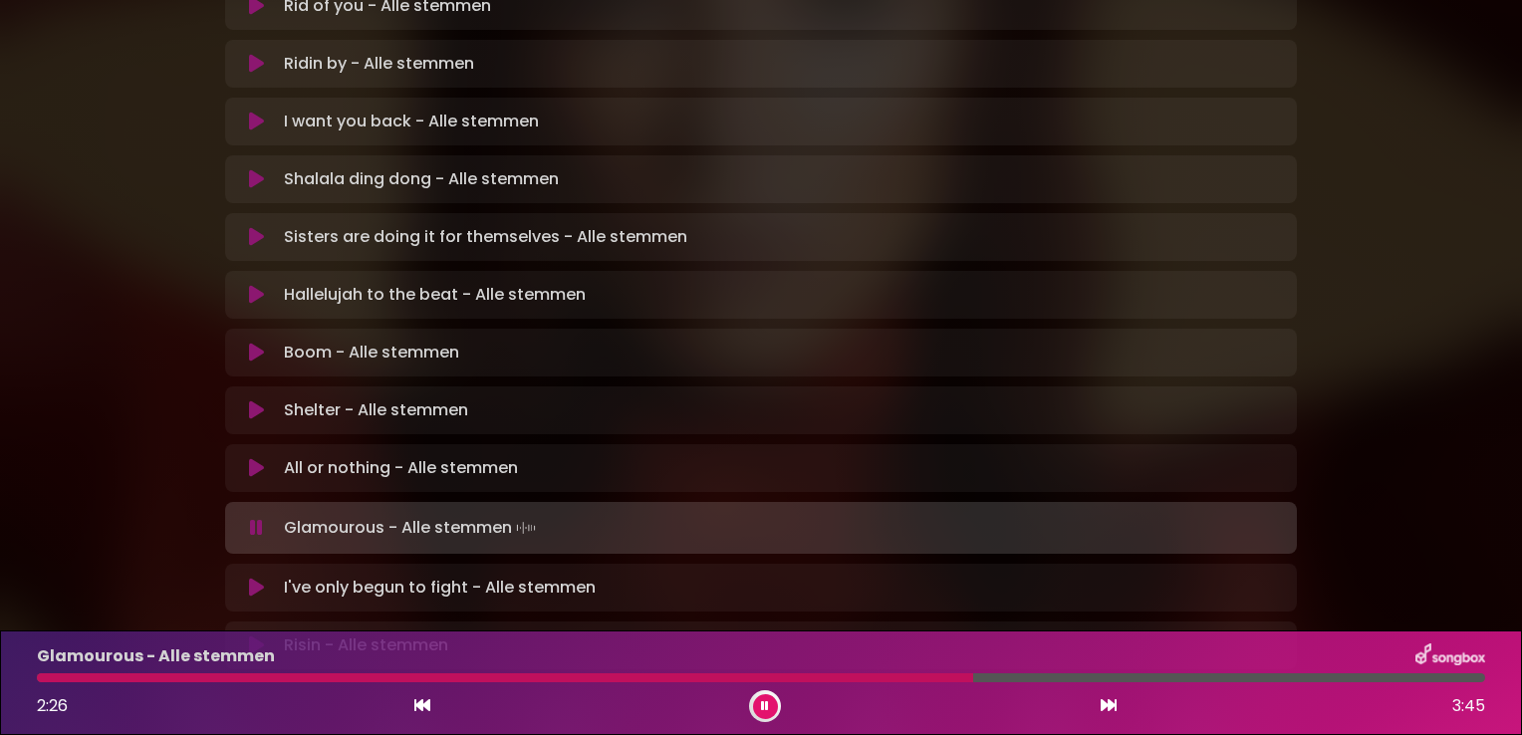
click at [1102, 675] on div at bounding box center [761, 677] width 1448 height 9
click at [254, 635] on icon at bounding box center [256, 645] width 15 height 20
